Goal: Information Seeking & Learning: Learn about a topic

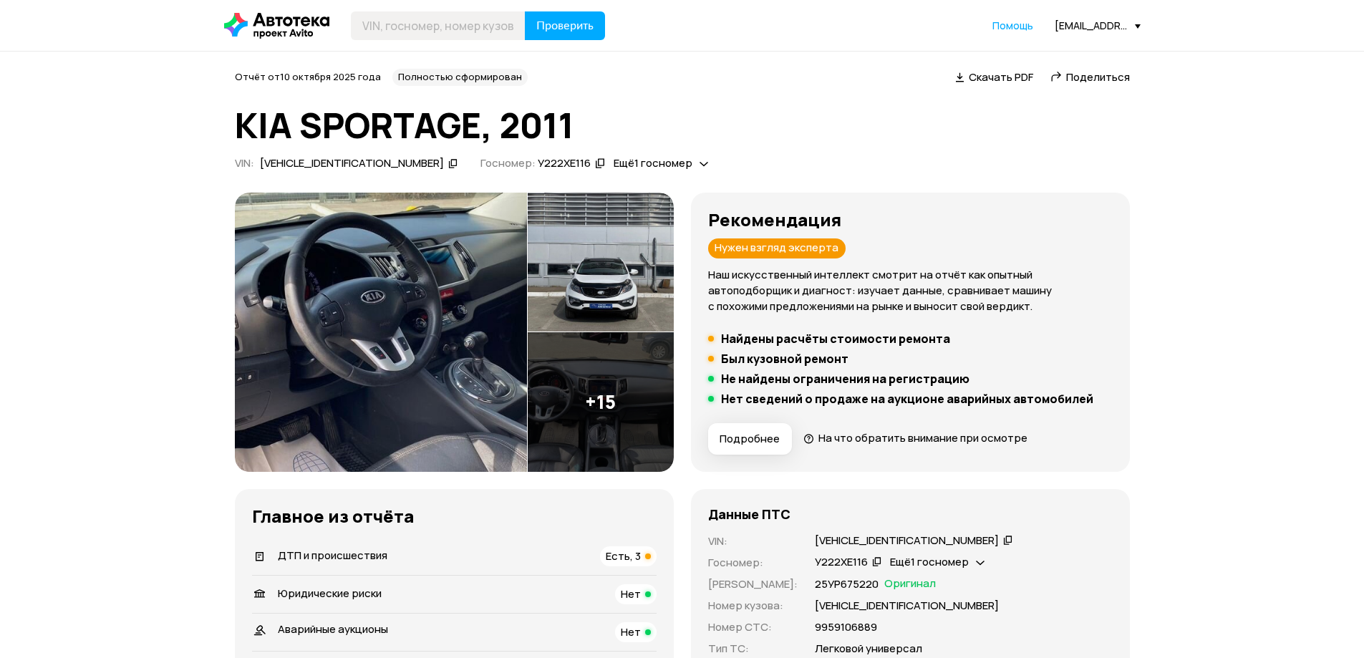
click at [437, 548] on div "ДТП и происшествия Есть, 3" at bounding box center [454, 556] width 405 height 20
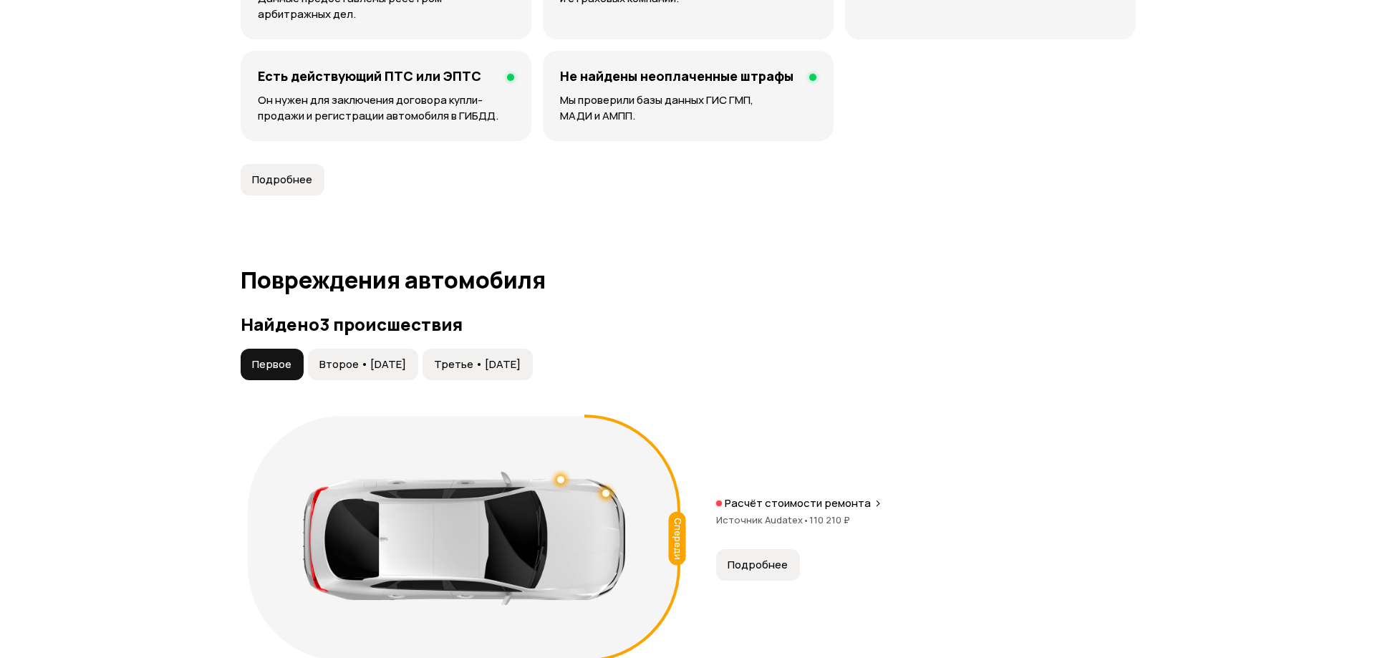
scroll to position [1483, 0]
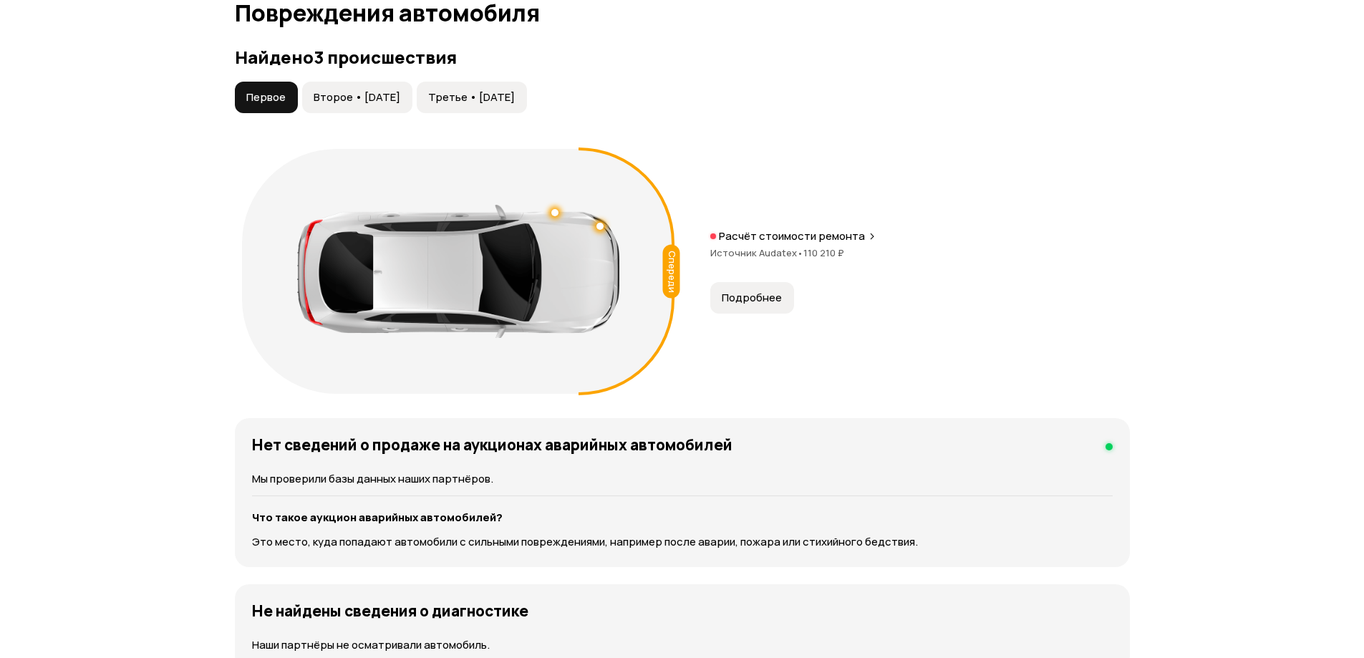
click at [331, 100] on span "Второе • [DATE]" at bounding box center [357, 97] width 87 height 14
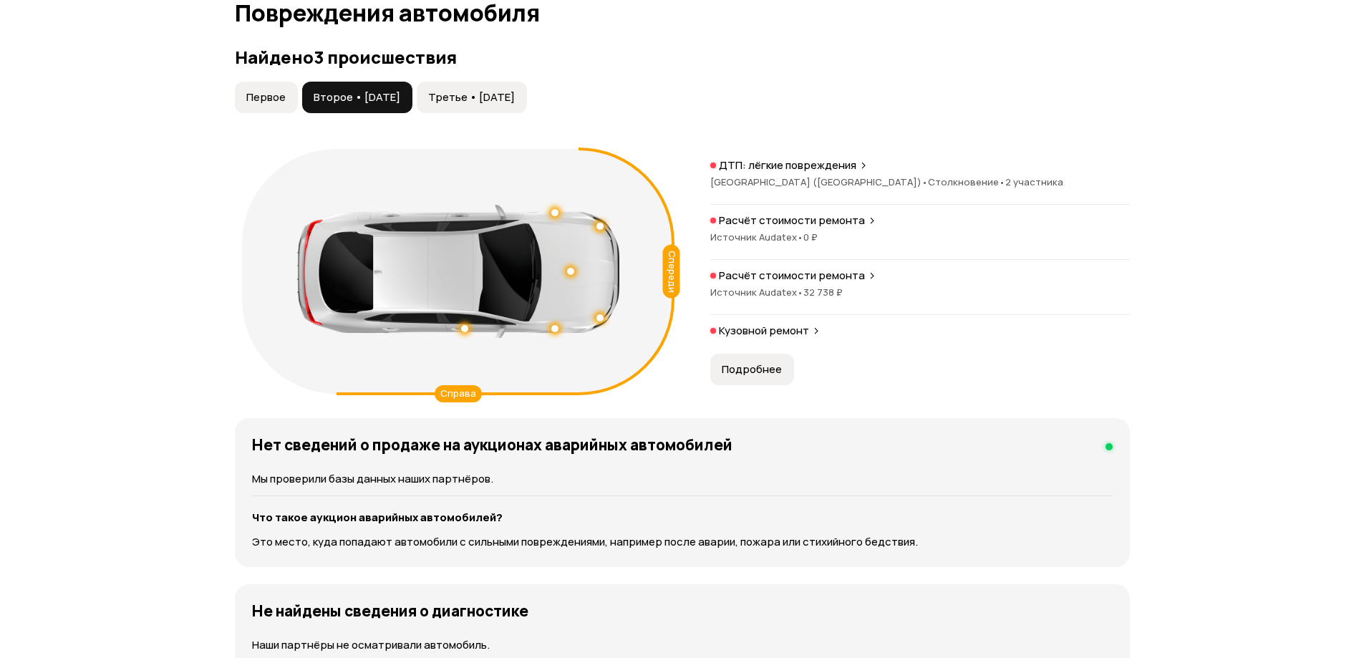
click at [489, 107] on button "Третье • [DATE]" at bounding box center [472, 98] width 110 height 32
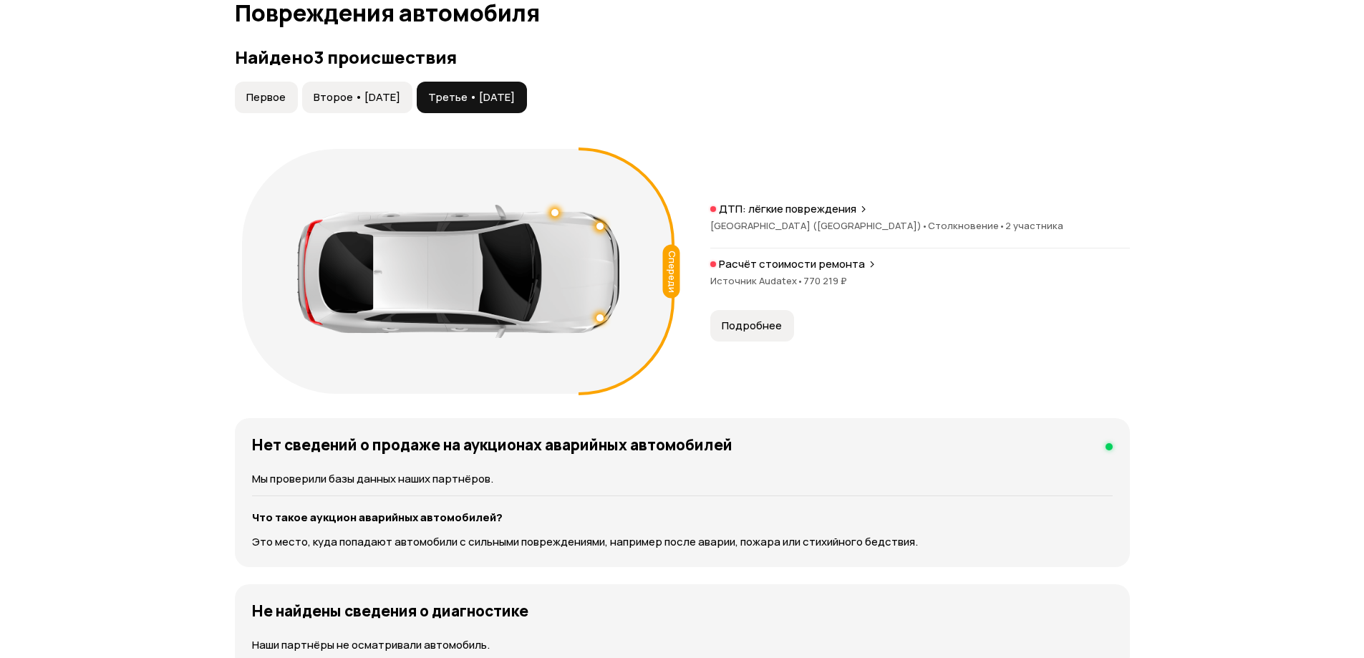
click at [748, 315] on button "Подробнее" at bounding box center [752, 326] width 84 height 32
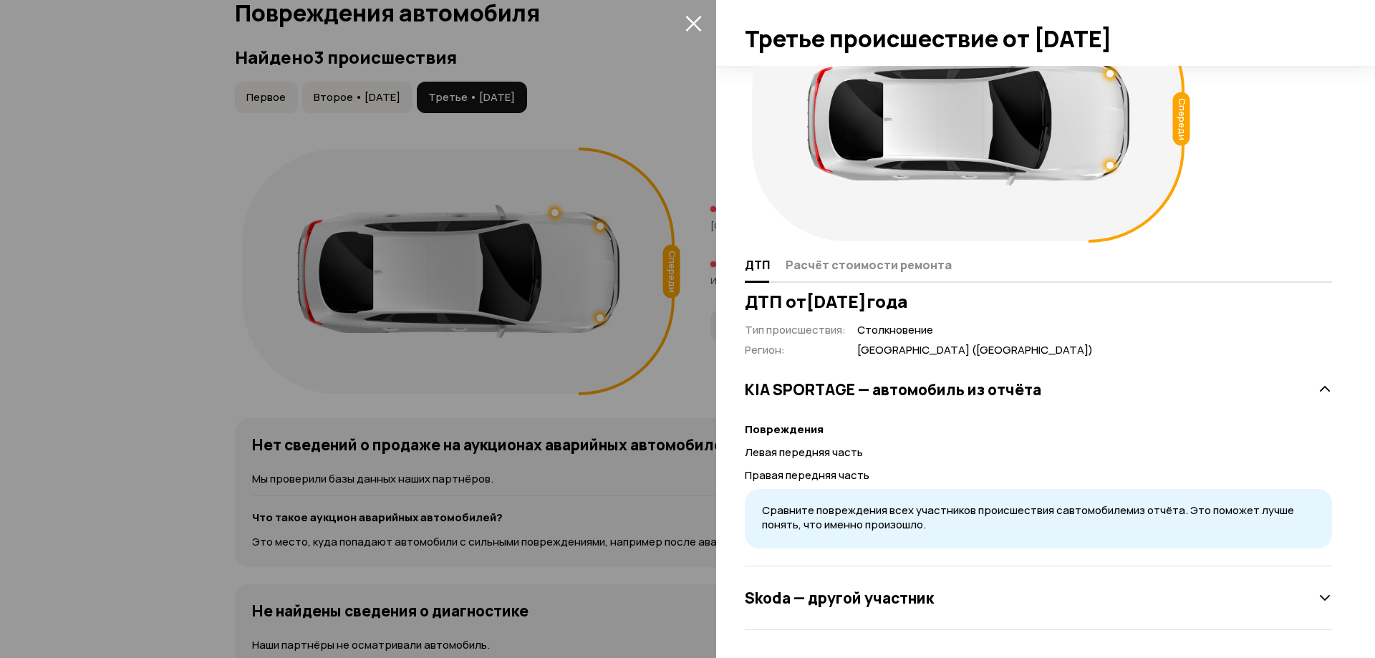
scroll to position [77, 0]
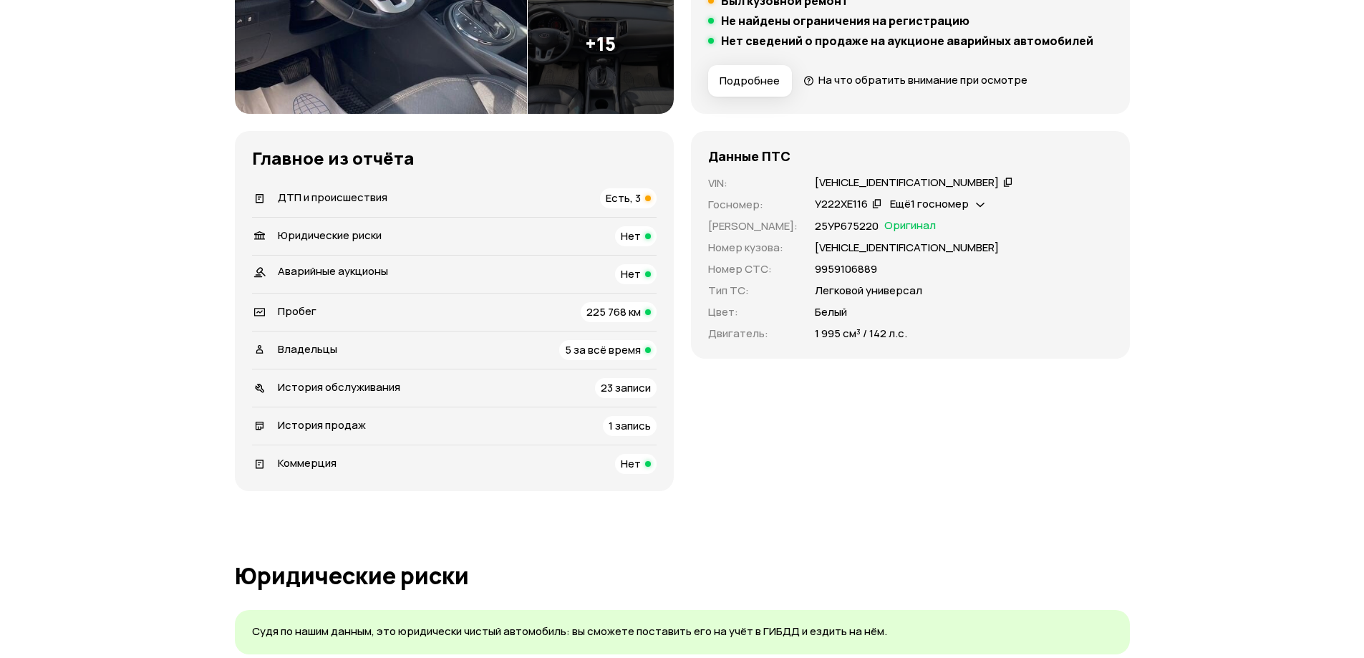
click at [490, 188] on div "ДТП и происшествия Есть, 3" at bounding box center [454, 198] width 405 height 20
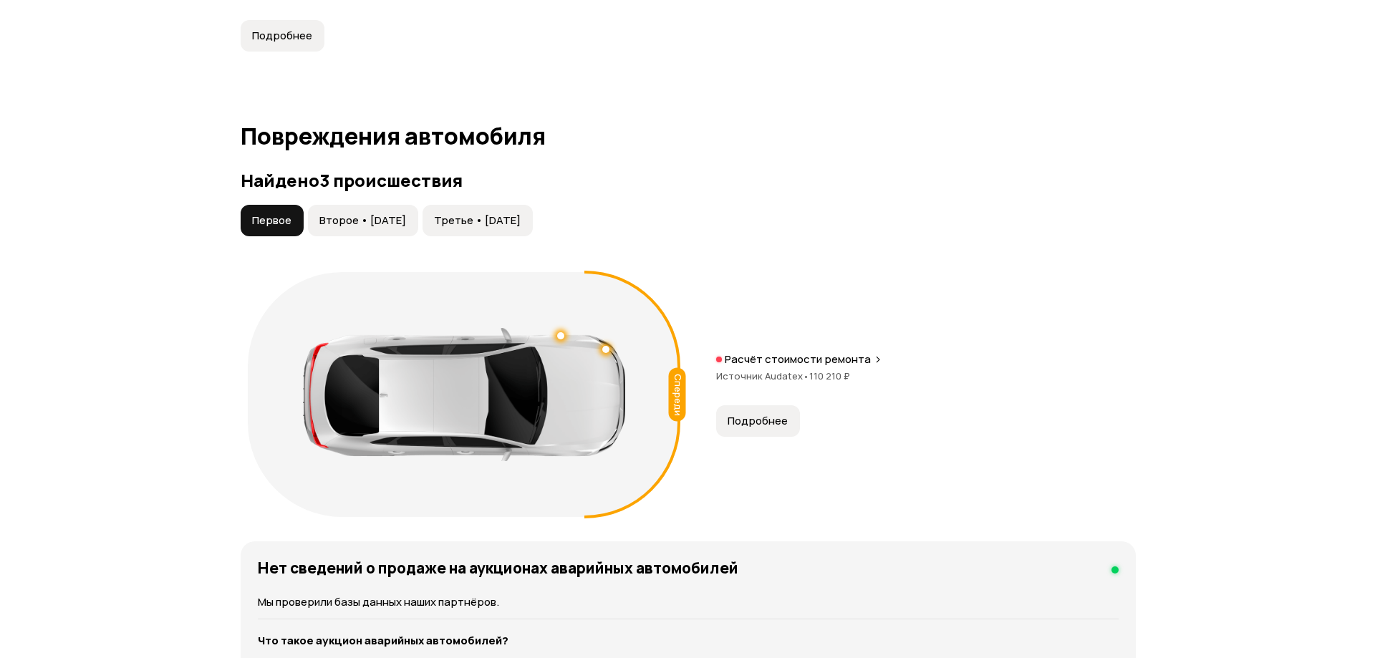
scroll to position [1483, 0]
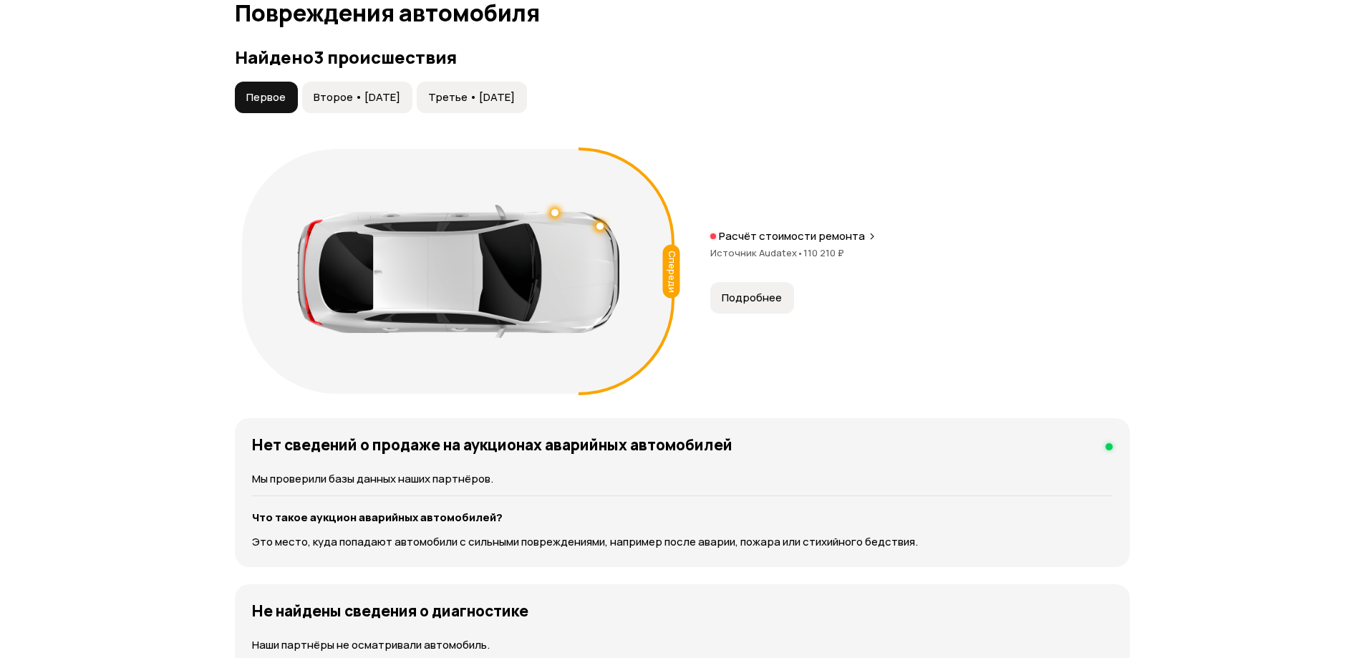
click at [399, 111] on button "Второе • [DATE]" at bounding box center [357, 98] width 110 height 32
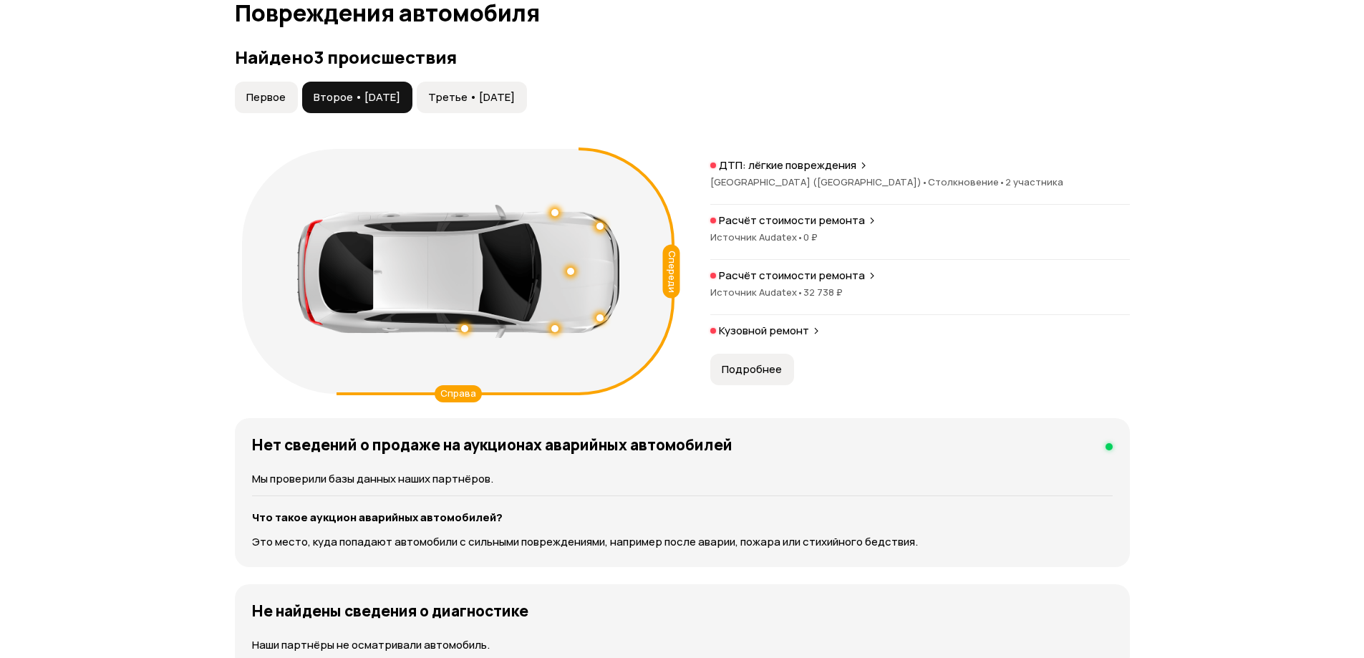
click at [488, 101] on span "Третье • [DATE]" at bounding box center [471, 97] width 87 height 14
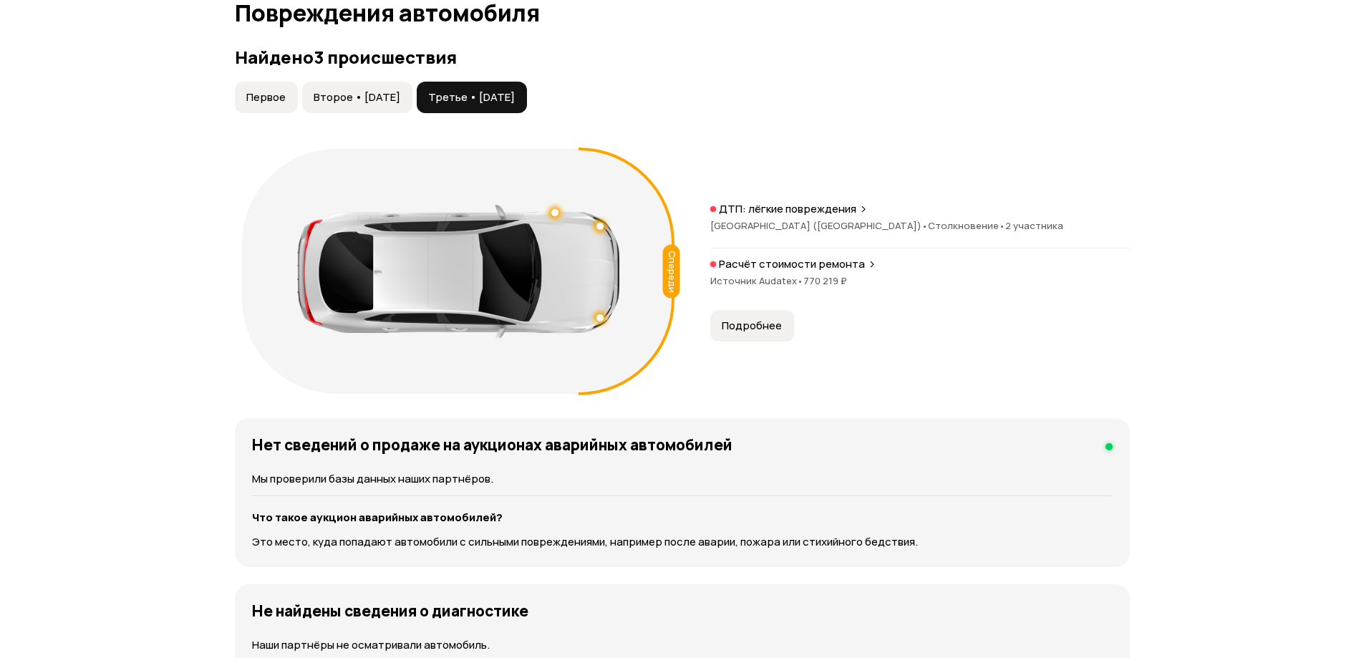
click at [838, 278] on span "770 219 ₽" at bounding box center [825, 280] width 44 height 13
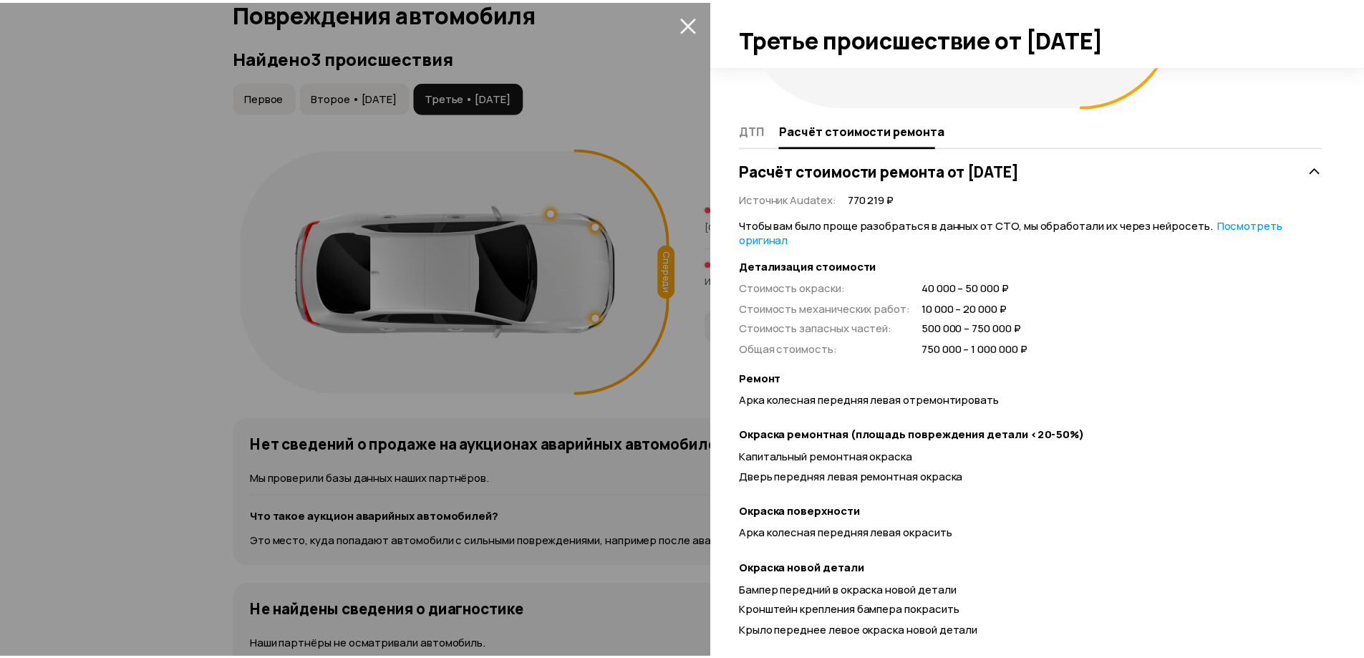
scroll to position [0, 0]
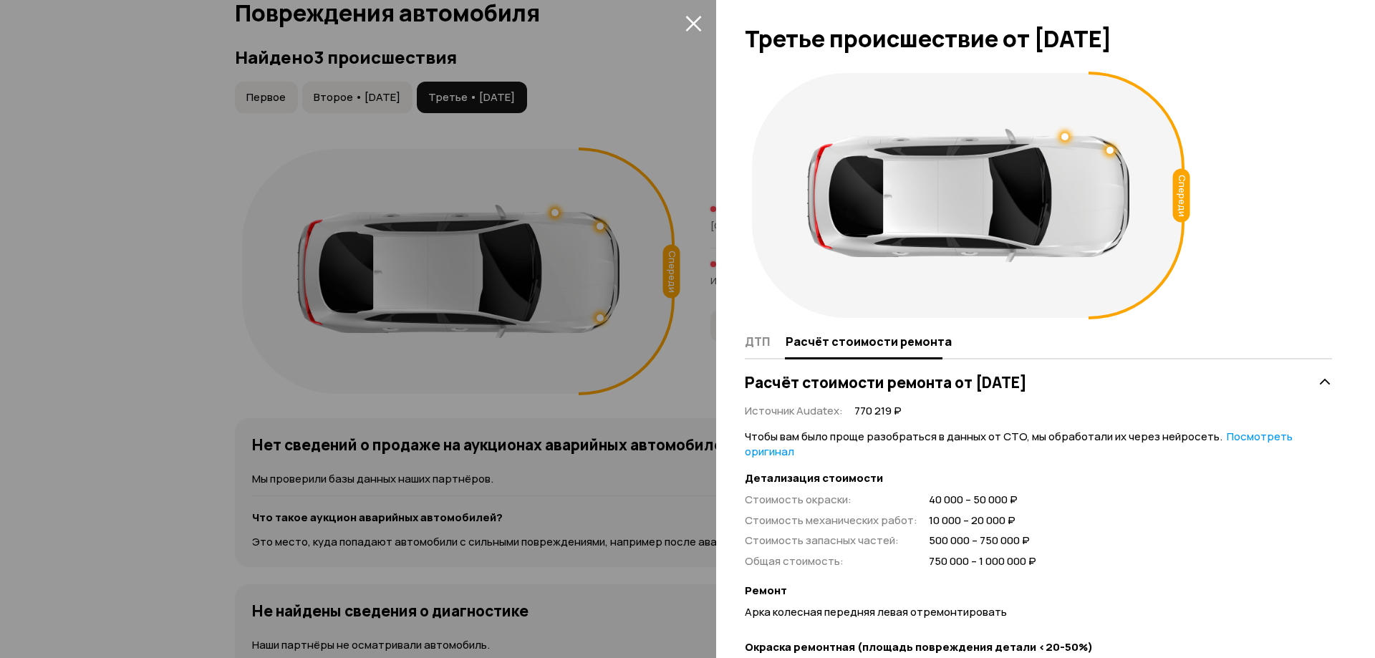
click at [698, 32] on span at bounding box center [693, 22] width 23 height 23
click at [687, 19] on icon "закрыть" at bounding box center [693, 23] width 16 height 16
